Goal: Task Accomplishment & Management: Manage account settings

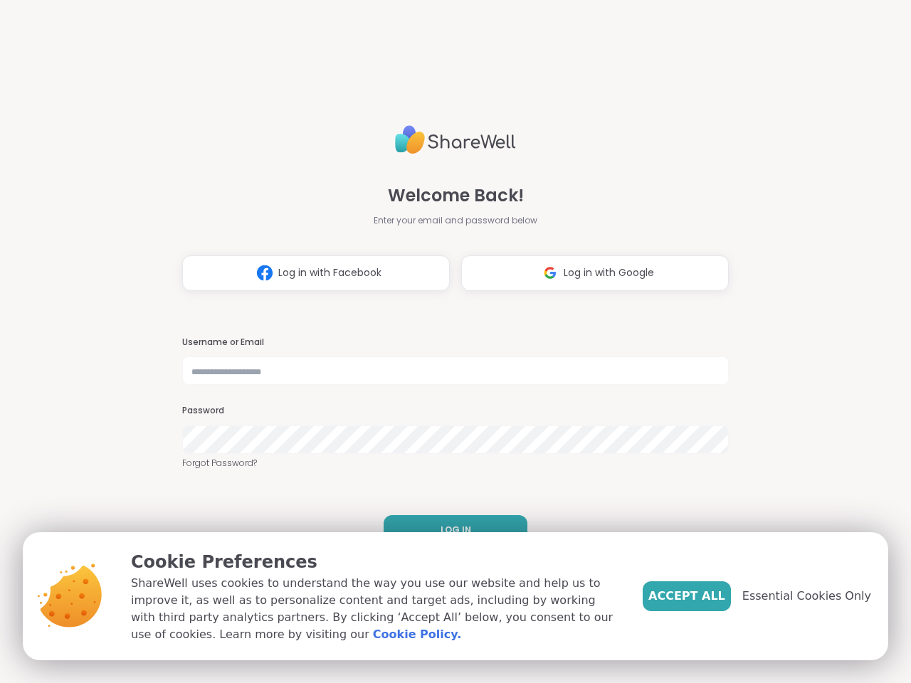
click at [449, 341] on h3 "Username or Email" at bounding box center [455, 343] width 546 height 12
click at [310, 273] on span "Log in with Facebook" at bounding box center [329, 272] width 103 height 15
click at [589, 273] on span "Log in with Google" at bounding box center [608, 272] width 90 height 15
click at [450, 530] on span "LOG IN" at bounding box center [455, 530] width 31 height 13
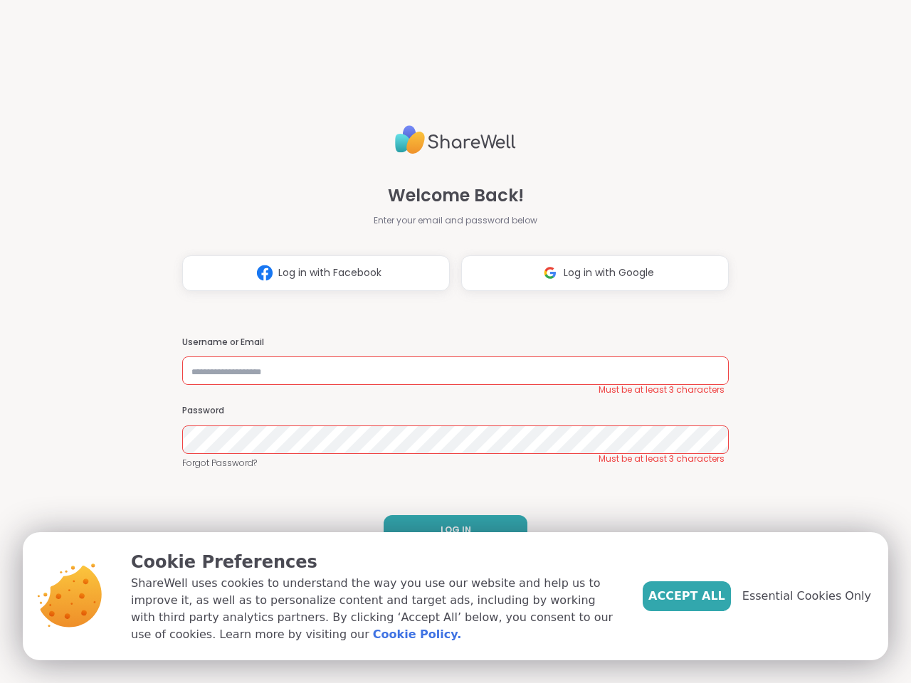
click at [710, 596] on span "Accept All" at bounding box center [686, 596] width 77 height 17
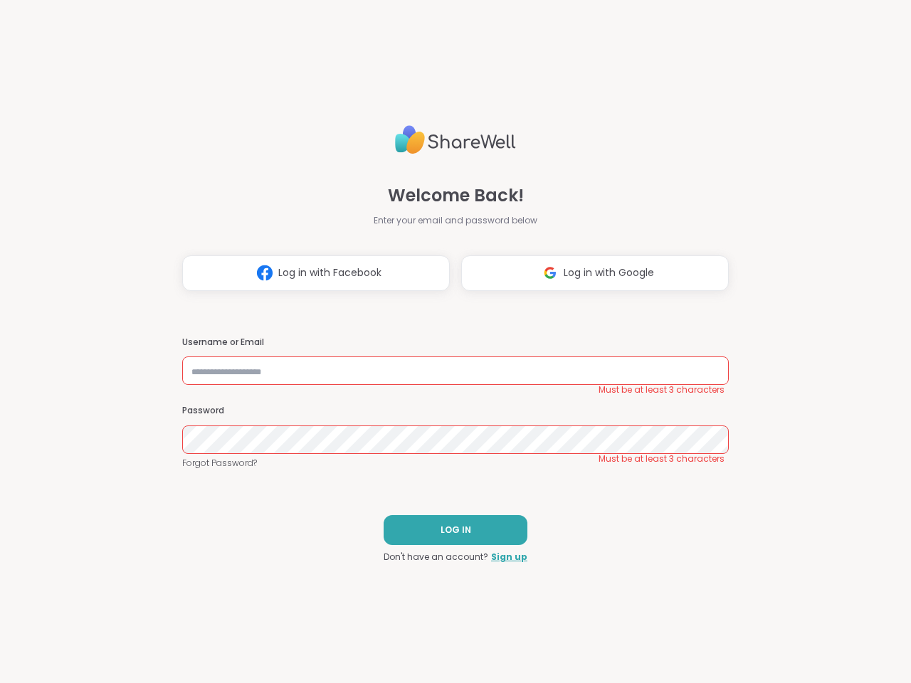
click at [815, 596] on div "Welcome Back! Enter your email and password below Log in with Facebook Log in w…" at bounding box center [455, 341] width 911 height 683
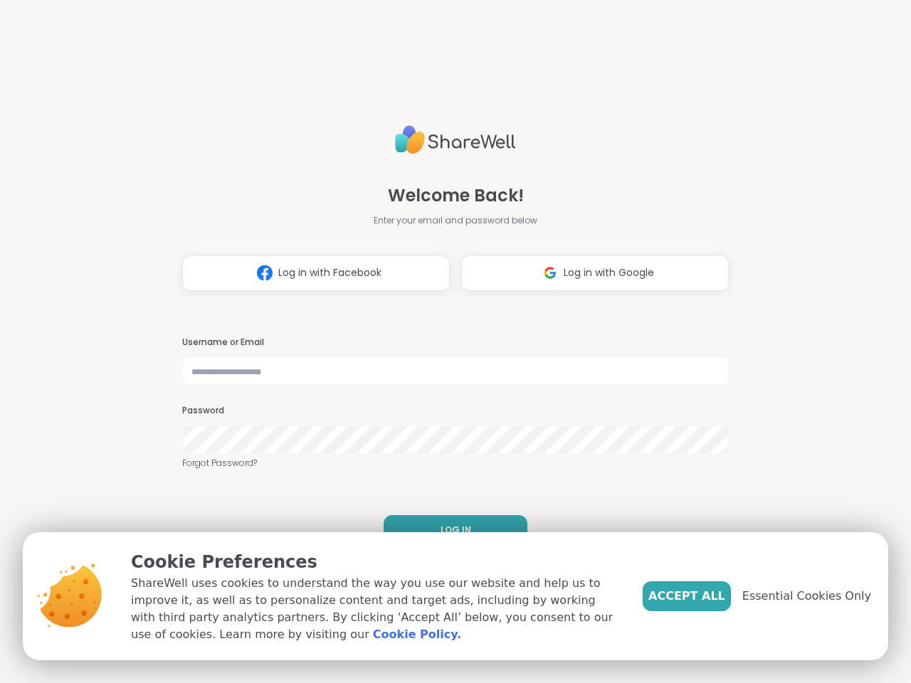
click at [449, 341] on h3 "Username or Email" at bounding box center [455, 343] width 546 height 12
click at [310, 273] on span "Log in with Facebook" at bounding box center [329, 272] width 103 height 15
click at [589, 273] on span "Log in with Google" at bounding box center [608, 272] width 90 height 15
click at [450, 530] on span "LOG IN" at bounding box center [455, 530] width 31 height 13
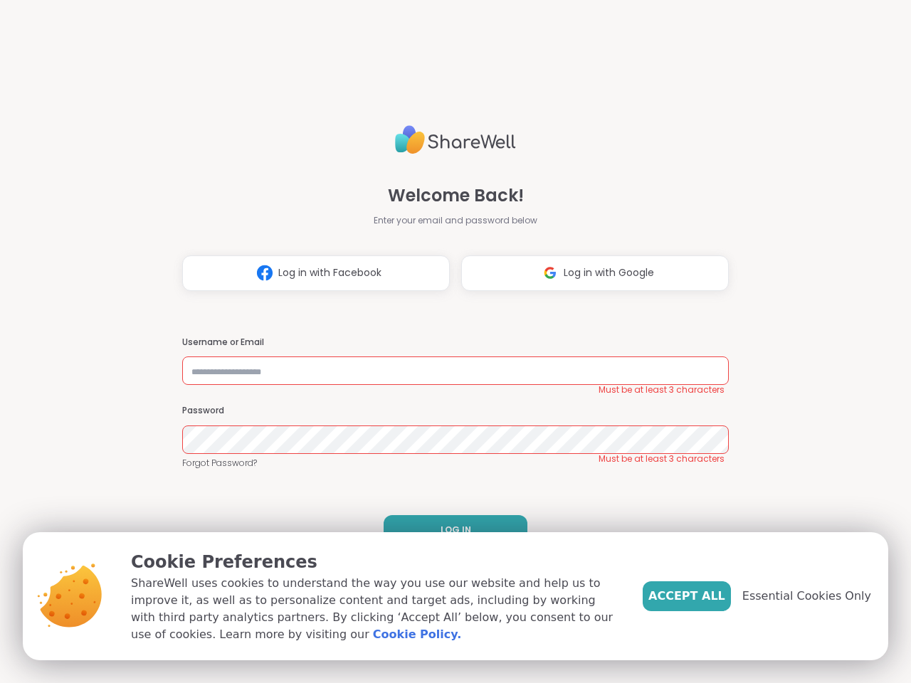
click at [710, 596] on span "Accept All" at bounding box center [686, 596] width 77 height 17
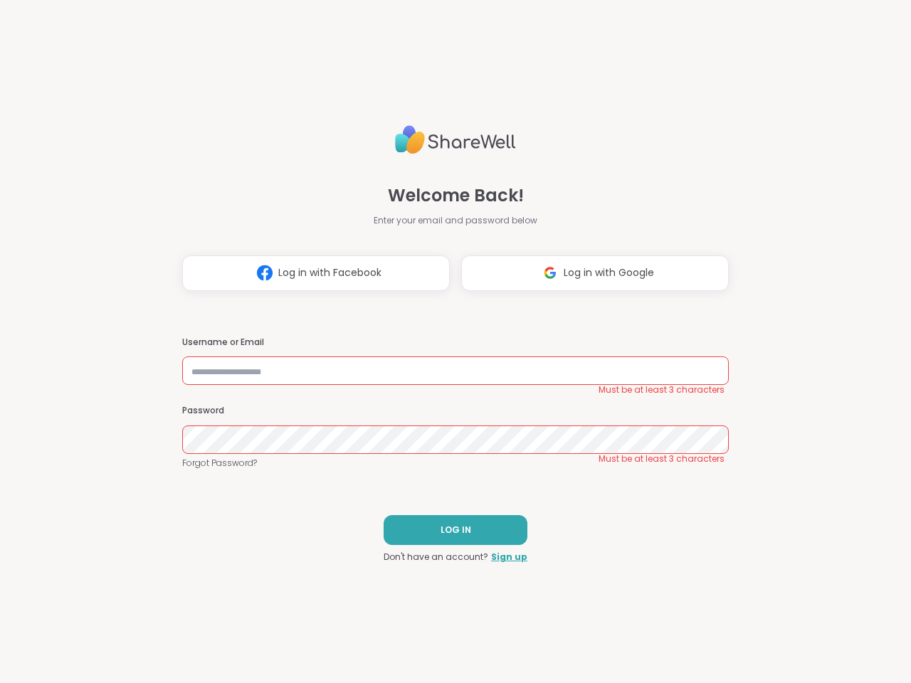
click at [815, 596] on div "Welcome Back! Enter your email and password below Log in with Facebook Log in w…" at bounding box center [455, 341] width 911 height 683
